Goal: Task Accomplishment & Management: Use online tool/utility

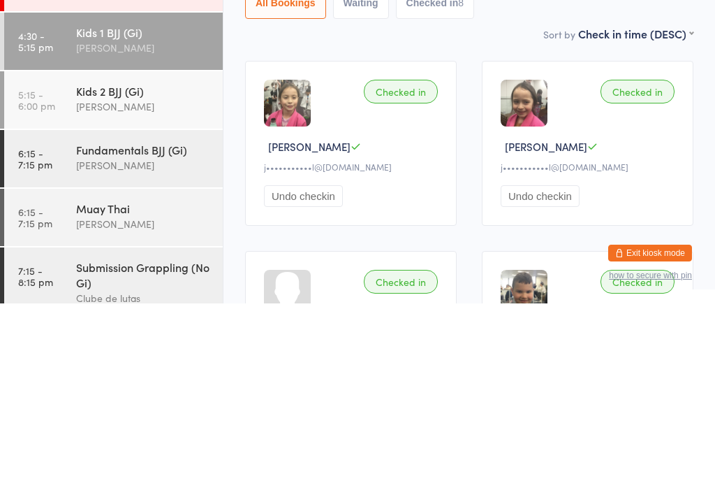
click at [51, 256] on link "5:15 - 6:00 pm Kids 2 BJJ (Gi) [PERSON_NAME]" at bounding box center [113, 284] width 219 height 57
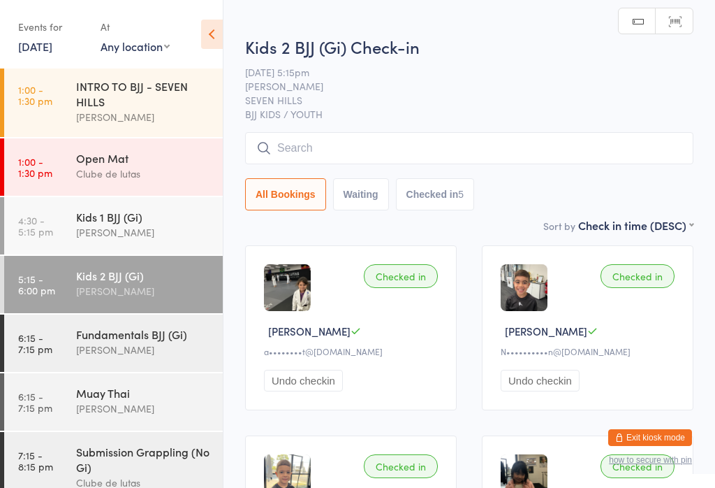
click at [314, 156] on input "search" at bounding box center [469, 148] width 448 height 32
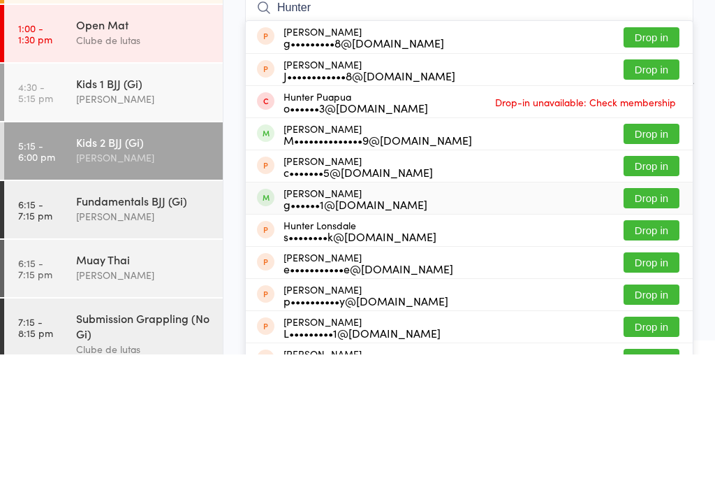
type input "Hunter"
click at [266, 321] on div "[PERSON_NAME] g••••••1@[DOMAIN_NAME]" at bounding box center [342, 332] width 170 height 22
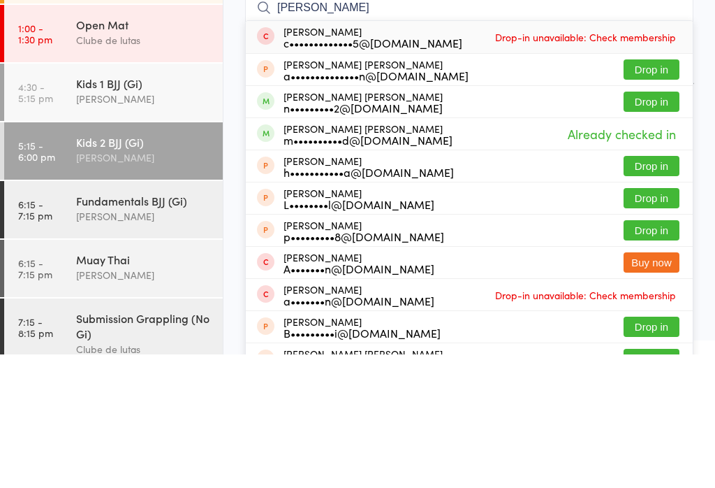
type input "[PERSON_NAME]"
click at [648, 225] on button "Drop in" at bounding box center [652, 235] width 56 height 20
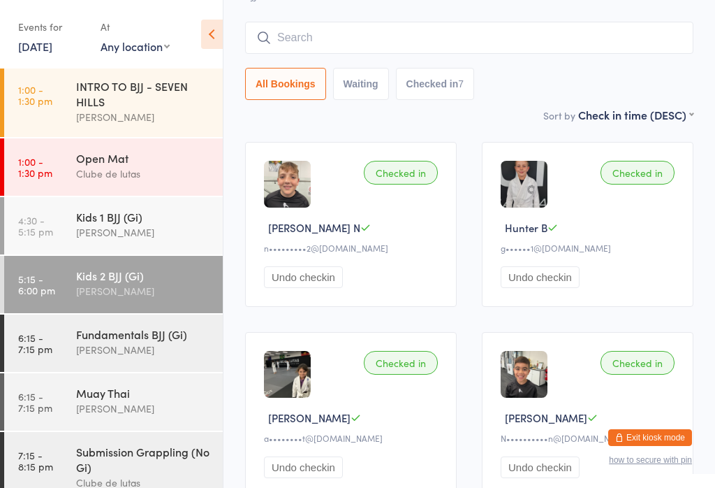
click at [606, 31] on input "search" at bounding box center [469, 38] width 448 height 32
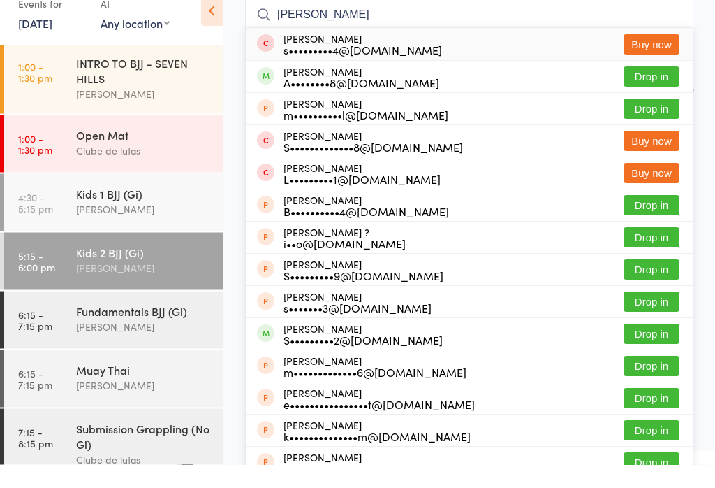
type input "[PERSON_NAME]"
click at [654, 90] on button "Drop in" at bounding box center [652, 100] width 56 height 20
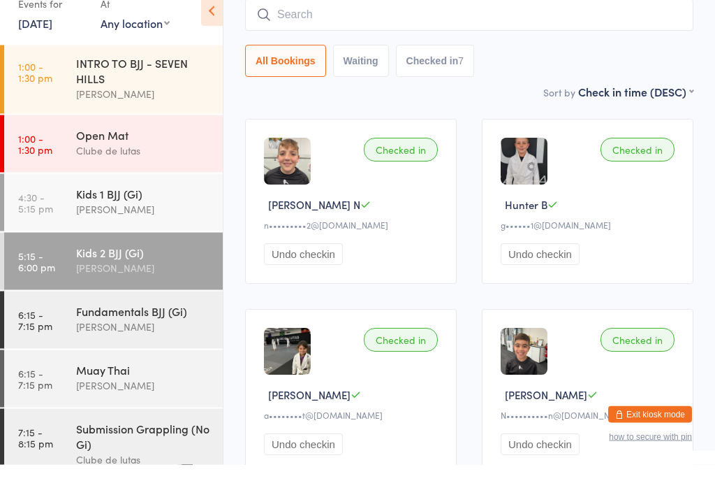
scroll to position [126, 0]
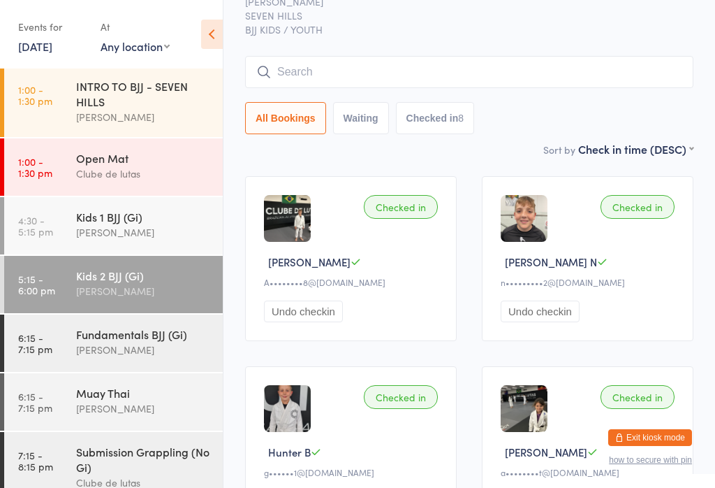
click at [596, 88] on input "search" at bounding box center [469, 72] width 448 height 32
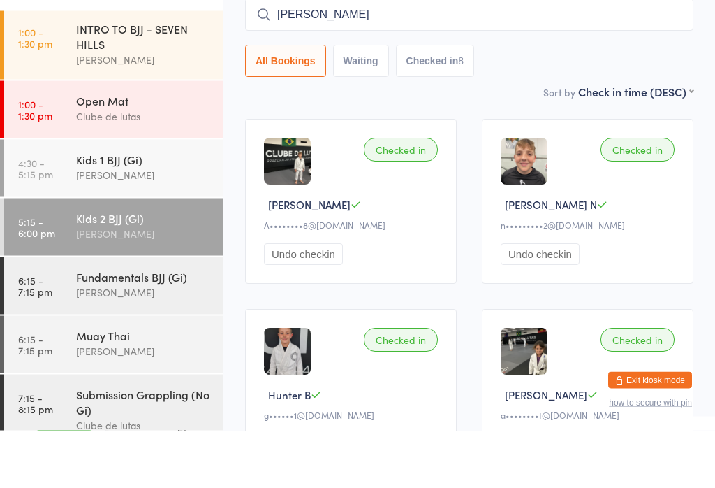
type input "[PERSON_NAME]"
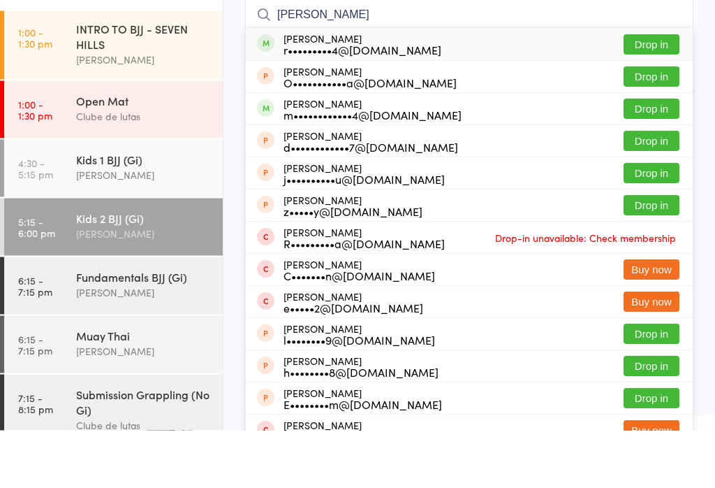
click at [674, 92] on button "Drop in" at bounding box center [652, 102] width 56 height 20
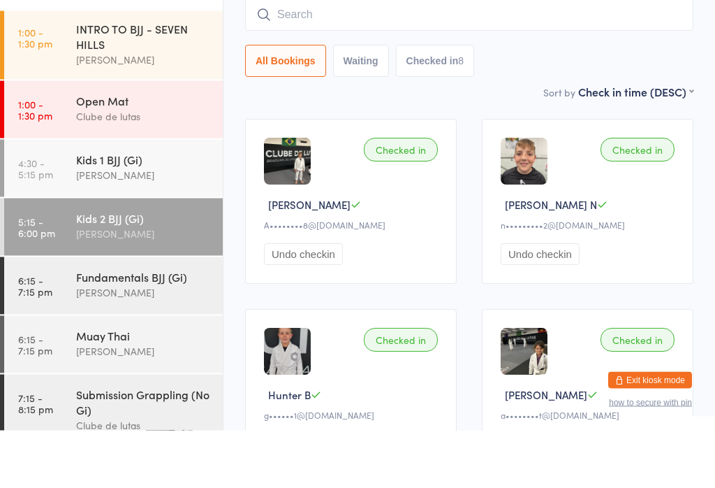
scroll to position [126, 0]
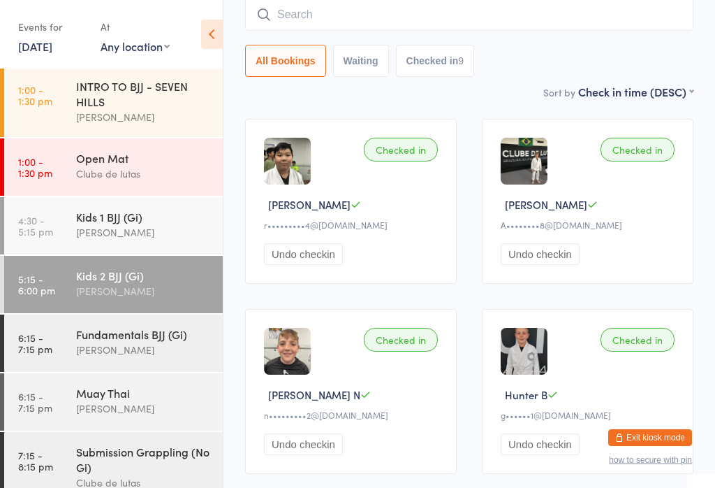
click at [291, 10] on input "search" at bounding box center [469, 15] width 448 height 32
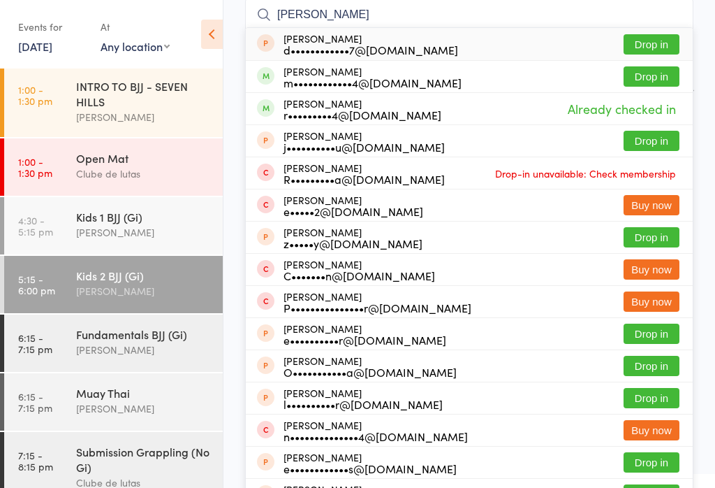
type input "[PERSON_NAME]"
click at [658, 78] on button "Drop in" at bounding box center [652, 76] width 56 height 20
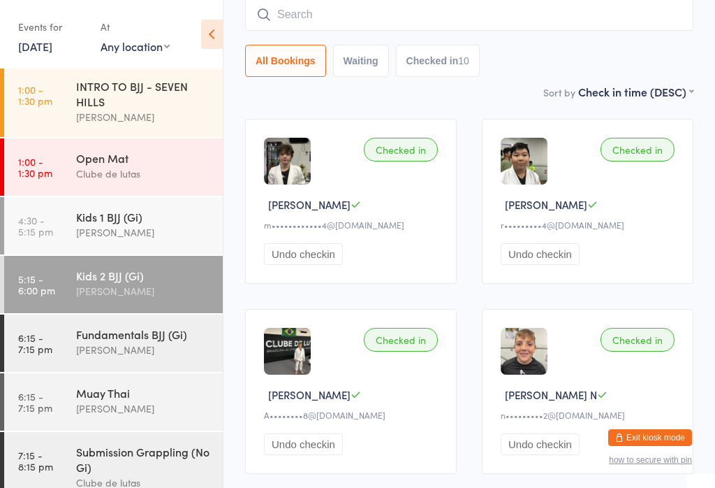
click at [481, 5] on input "search" at bounding box center [469, 15] width 448 height 32
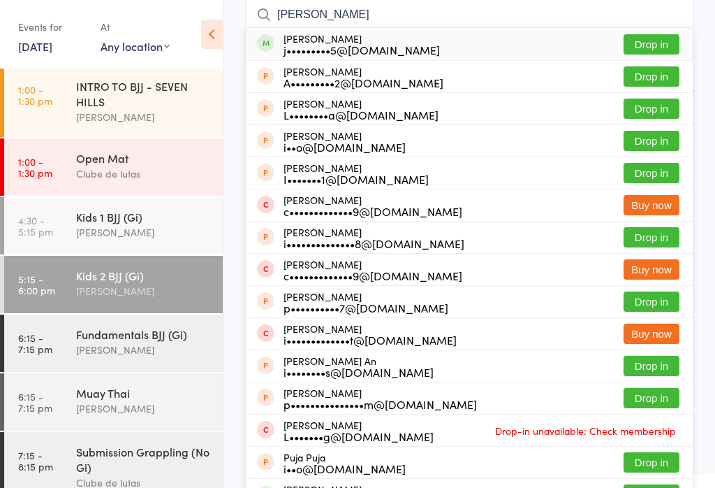
type input "[PERSON_NAME]"
click at [654, 38] on button "Drop in" at bounding box center [652, 44] width 56 height 20
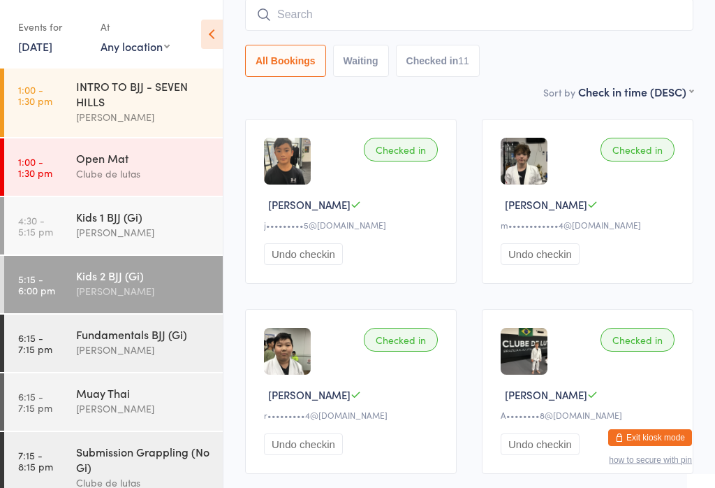
click at [497, 9] on input "search" at bounding box center [469, 15] width 448 height 32
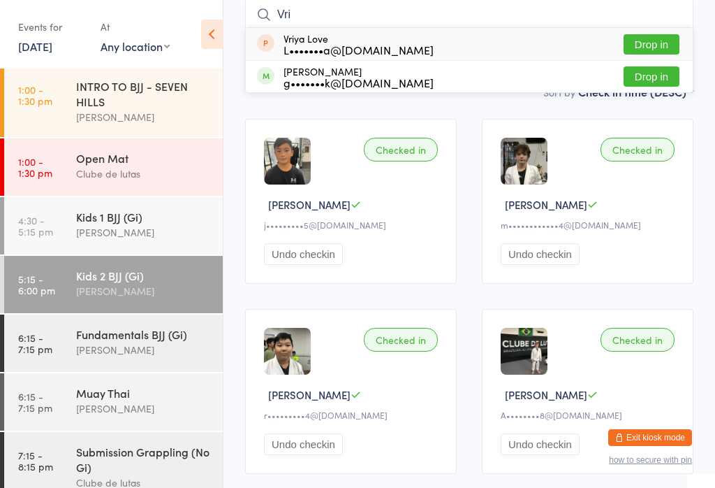
type input "Vri"
click at [660, 86] on button "Drop in" at bounding box center [652, 76] width 56 height 20
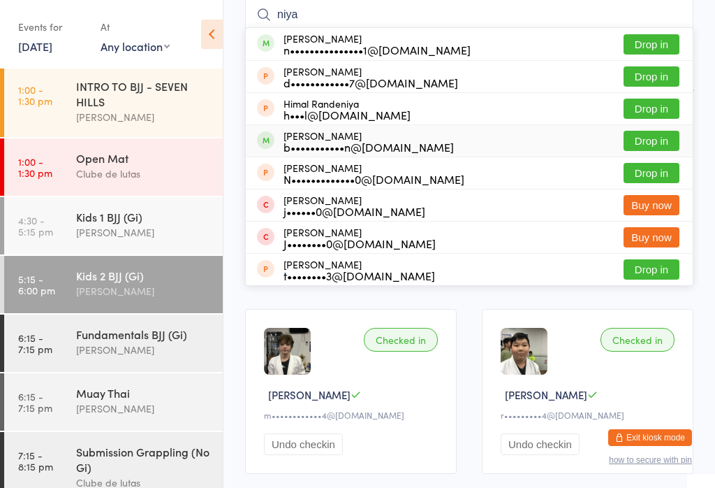
type input "niya"
click at [366, 141] on div "b•••••••••••n@[DOMAIN_NAME]" at bounding box center [369, 146] width 170 height 11
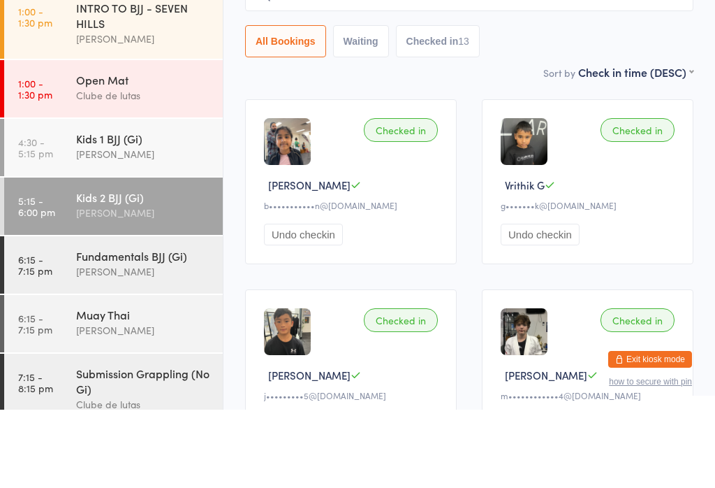
scroll to position [0, 0]
